Goal: Task Accomplishment & Management: Complete application form

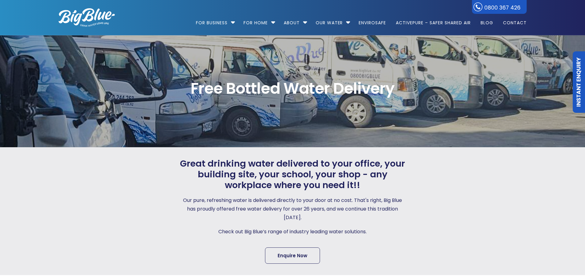
click at [281, 255] on link "Enquire Now" at bounding box center [292, 255] width 55 height 16
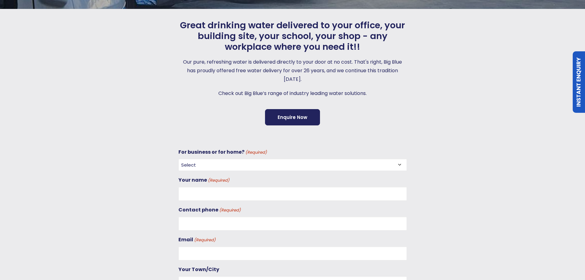
scroll to position [152, 0]
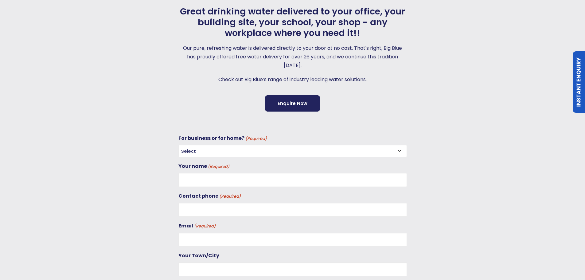
click at [202, 147] on select "Select For Business For Home" at bounding box center [292, 151] width 228 height 12
select select "For Business"
click at [178, 145] on select "Select For Business For Home" at bounding box center [292, 151] width 228 height 12
click at [201, 178] on input "Your name (Required)" at bounding box center [292, 180] width 228 height 14
type input "[PERSON_NAME]"
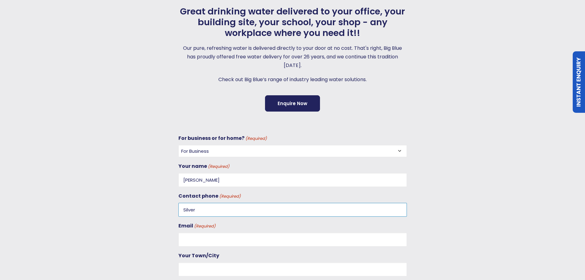
type input "Silver"
click at [188, 242] on input "Email (Required)" at bounding box center [292, 239] width 228 height 14
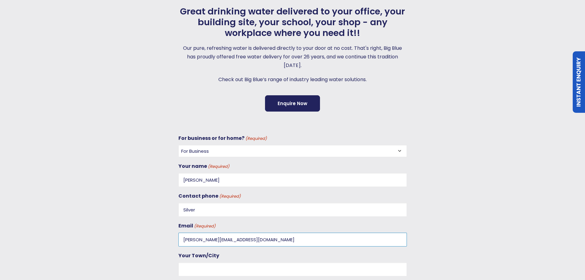
type input "[PERSON_NAME][EMAIL_ADDRESS][DOMAIN_NAME]"
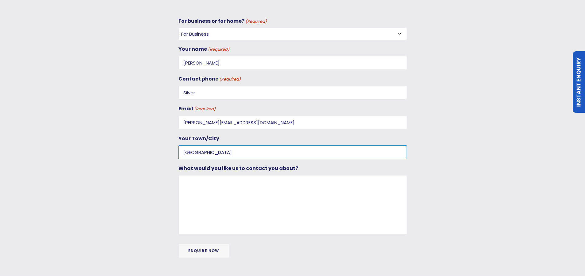
scroll to position [275, 0]
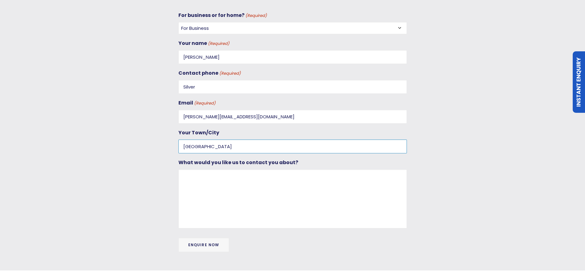
click at [183, 147] on input "[GEOGRAPHIC_DATA]" at bounding box center [292, 146] width 228 height 14
type input "[GEOGRAPHIC_DATA], [GEOGRAPHIC_DATA]"
click at [202, 180] on textarea "What would you like us to contact you about?" at bounding box center [292, 198] width 228 height 59
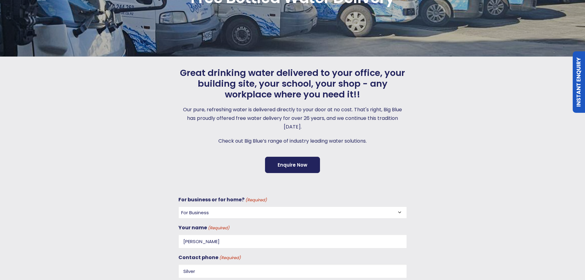
scroll to position [0, 0]
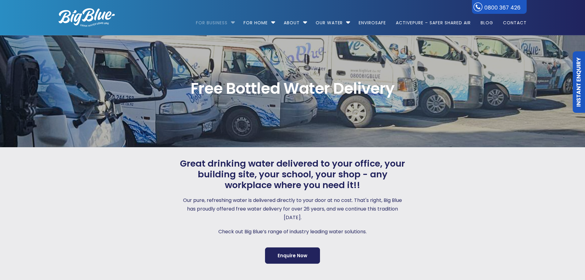
click at [223, 22] on link "For Business" at bounding box center [214, 20] width 36 height 40
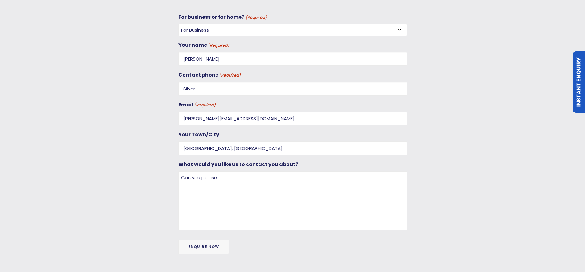
scroll to position [276, 0]
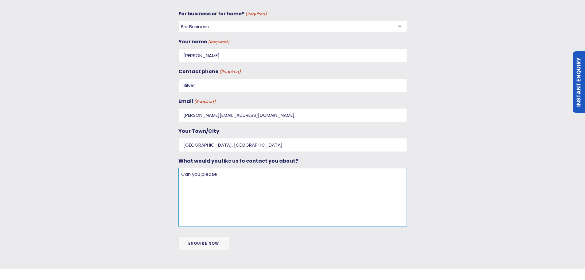
click at [250, 192] on textarea "Can you please" at bounding box center [292, 197] width 228 height 59
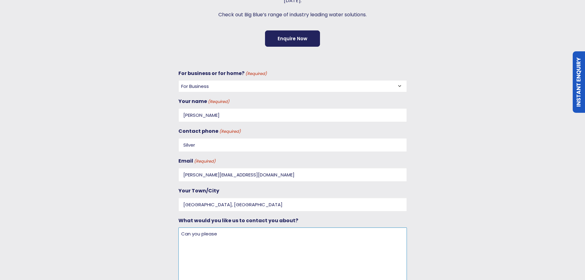
scroll to position [215, 0]
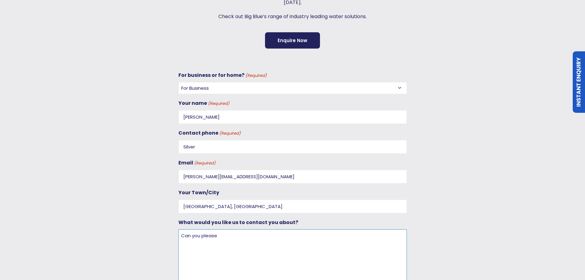
click at [232, 244] on textarea "Can you please" at bounding box center [292, 258] width 228 height 59
click at [234, 242] on textarea "Can you please" at bounding box center [292, 258] width 228 height 59
drag, startPoint x: 232, startPoint y: 241, endPoint x: 179, endPoint y: 241, distance: 53.1
click at [179, 241] on textarea "Can you please" at bounding box center [292, 258] width 228 height 59
click at [182, 241] on textarea "Can you please" at bounding box center [292, 258] width 228 height 59
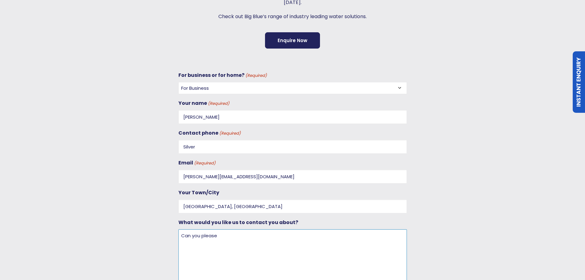
click at [182, 241] on textarea "Can you please" at bounding box center [292, 258] width 228 height 59
click at [183, 238] on textarea "Can you please" at bounding box center [292, 258] width 228 height 59
drag, startPoint x: 181, startPoint y: 235, endPoint x: 260, endPoint y: 241, distance: 78.8
click at [260, 241] on textarea "Can you please" at bounding box center [292, 258] width 228 height 59
type textarea "I"
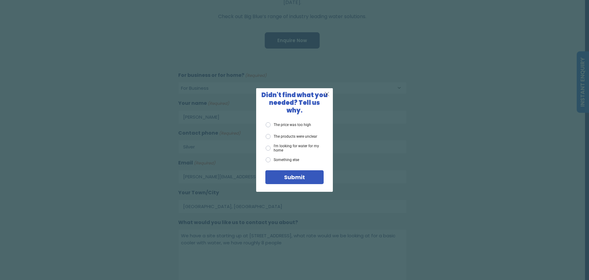
click at [328, 98] on span "X" at bounding box center [327, 94] width 6 height 8
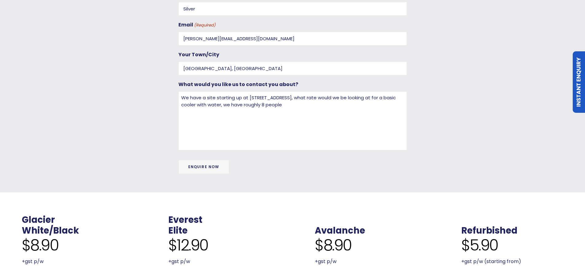
scroll to position [368, 0]
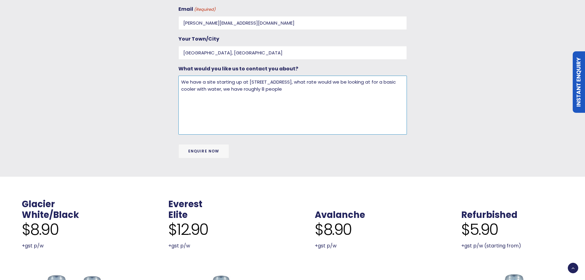
click at [324, 86] on textarea "We have a site starting up at [STREET_ADDRESS], what rate would we be looking a…" at bounding box center [292, 105] width 228 height 59
click at [294, 84] on textarea "We have a site starting up at [STREET_ADDRESS], what rate would we be looking a…" at bounding box center [292, 105] width 228 height 59
click at [302, 81] on textarea "We have a site starting up at [STREET_ADDRESS], what rate would we be looking a…" at bounding box center [292, 105] width 228 height 59
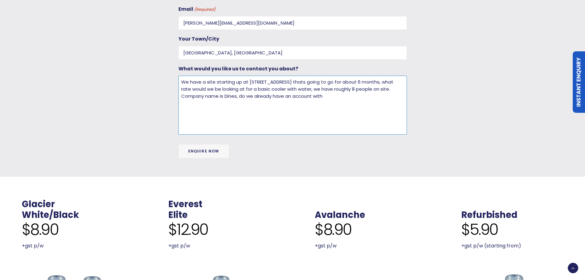
click at [314, 81] on textarea "We have a site starting up at [STREET_ADDRESS] thats going to go for about 6 mo…" at bounding box center [292, 105] width 228 height 59
click at [330, 98] on textarea "We have a site starting up at [STREET_ADDRESS] that's going to go for about 6 m…" at bounding box center [292, 105] width 228 height 59
click at [249, 95] on textarea "We have a site starting up at [STREET_ADDRESS] that's going to go for about 6 m…" at bounding box center [292, 105] width 228 height 59
click at [341, 99] on textarea "We have a site starting up at [STREET_ADDRESS] that's going to go for about 6 m…" at bounding box center [292, 105] width 228 height 59
click at [225, 96] on textarea "We have a site starting up at [STREET_ADDRESS] that's going to go for about 6 m…" at bounding box center [292, 105] width 228 height 59
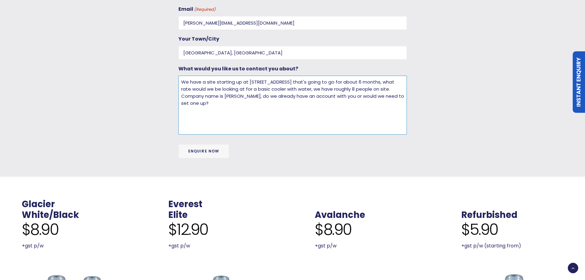
type textarea "We have a site starting up at [STREET_ADDRESS] that's going to go for about 6 m…"
click at [207, 152] on input "Enquire Now" at bounding box center [203, 151] width 51 height 14
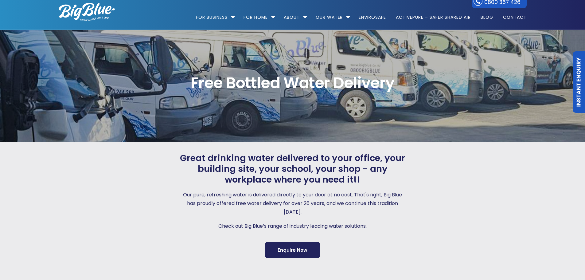
scroll to position [0, 0]
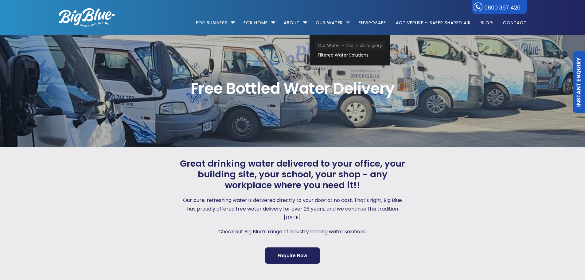
click at [333, 47] on link "Our Water – h2o in all its glory" at bounding box center [350, 46] width 70 height 10
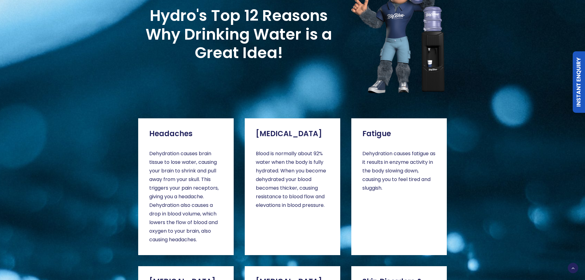
scroll to position [890, 0]
